Goal: Task Accomplishment & Management: Complete application form

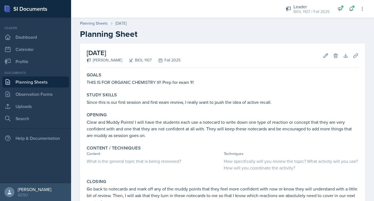
click at [37, 80] on link "Planning Sheets" at bounding box center [35, 82] width 67 height 11
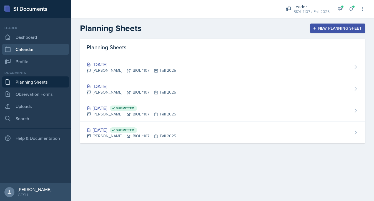
click at [28, 47] on link "Calendar" at bounding box center [35, 49] width 67 height 11
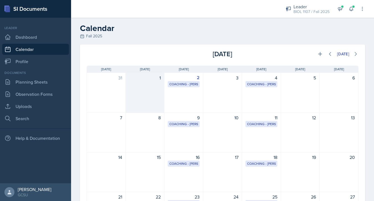
click at [155, 87] on div "1" at bounding box center [145, 93] width 39 height 40
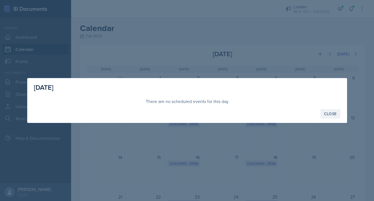
click at [326, 113] on div "Close" at bounding box center [330, 114] width 13 height 4
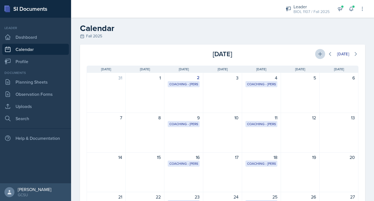
click at [322, 53] on button at bounding box center [320, 54] width 10 height 10
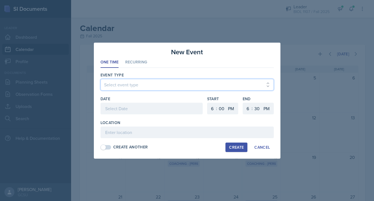
select select "700c1d41-4793-48d3-8616-e09499dfb71d"
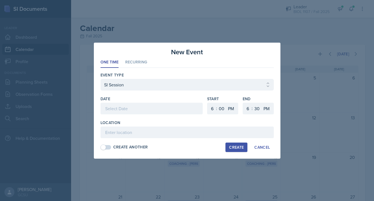
click at [133, 108] on div at bounding box center [151, 109] width 102 height 12
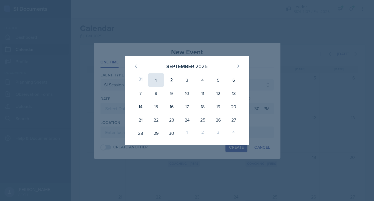
click at [155, 81] on div "1" at bounding box center [156, 79] width 16 height 13
type input "[DATE]"
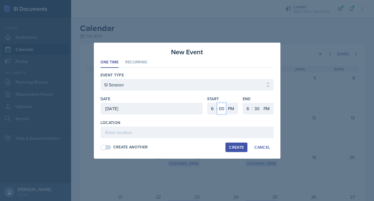
select select "30"
select select "8"
select select "0"
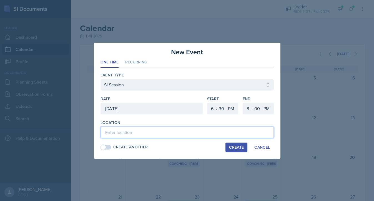
click at [124, 134] on input at bounding box center [186, 133] width 173 height 12
type input "Arts and Sciences 348"
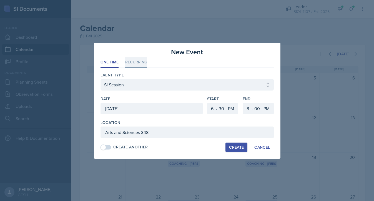
click at [140, 65] on li "Recurring" at bounding box center [136, 62] width 22 height 11
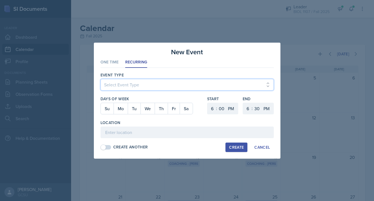
select select "700c1d41-4793-48d3-8616-e09499dfb71d"
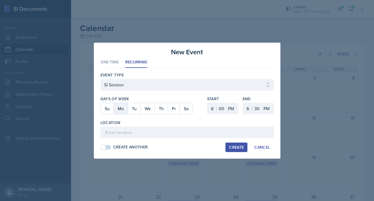
click at [119, 108] on button "Mo" at bounding box center [120, 108] width 14 height 11
click at [145, 108] on button "We" at bounding box center [147, 108] width 14 height 11
select select "30"
click at [252, 113] on div "1 2 3 4 5 6 7 8 9 10 11 12 : 00 05 10 15 20 25 30 35 40 45 50 55 AM PM" at bounding box center [257, 109] width 31 height 12
select select "0"
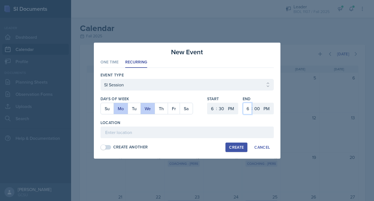
select select "8"
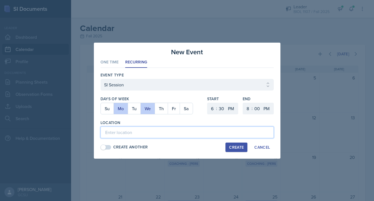
click at [142, 131] on input at bounding box center [186, 133] width 173 height 12
type input "Arts and Sciences 348"
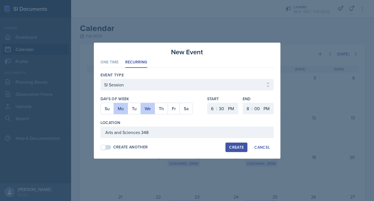
click at [238, 148] on div "Create" at bounding box center [236, 147] width 15 height 4
select select
select select "0"
select select "6"
select select "30"
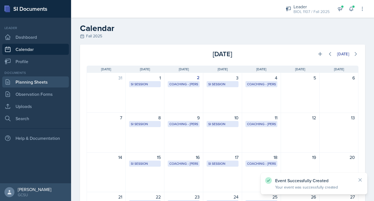
click at [46, 81] on link "Planning Sheets" at bounding box center [35, 82] width 67 height 11
